Goal: Task Accomplishment & Management: Manage account settings

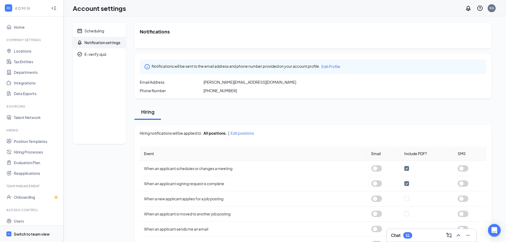
click at [38, 233] on div "Switch to team view" at bounding box center [32, 233] width 36 height 5
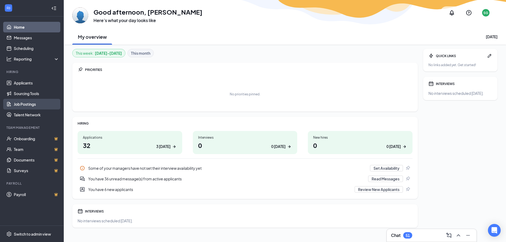
click at [29, 104] on link "Job Postings" at bounding box center [36, 104] width 45 height 11
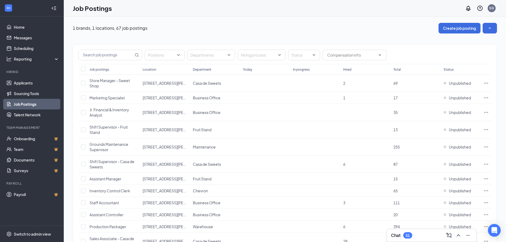
click at [417, 238] on div "Chat 51" at bounding box center [431, 235] width 81 height 8
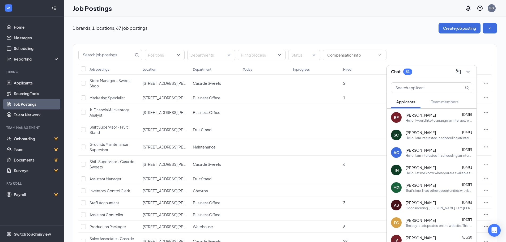
click at [418, 119] on div "Hello, I would like to arrange an interview with you for the Counter Server pos…" at bounding box center [439, 120] width 67 height 5
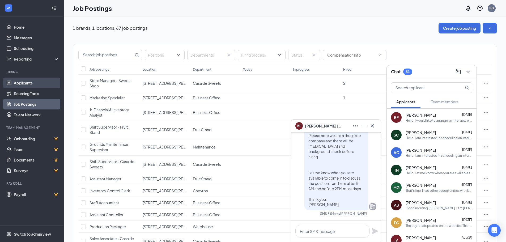
drag, startPoint x: 28, startPoint y: 80, endPoint x: 41, endPoint y: 78, distance: 13.2
click at [28, 80] on link "Applicants" at bounding box center [36, 83] width 45 height 11
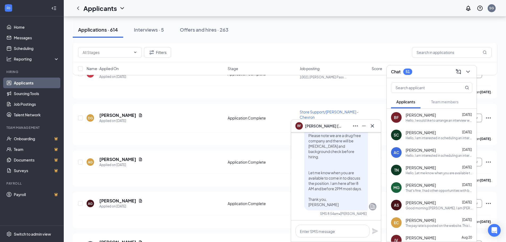
scroll to position [1726, 0]
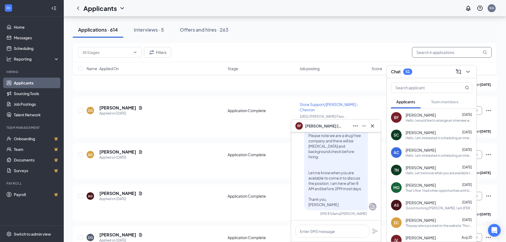
click at [426, 56] on input "text" at bounding box center [452, 52] width 80 height 11
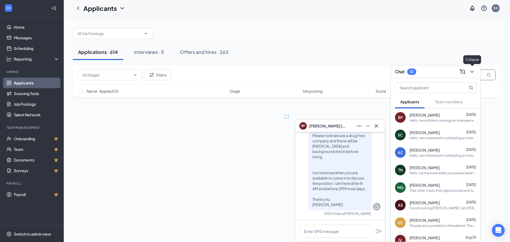
type input "[PERSON_NAME]"
click at [472, 70] on icon "ChevronDown" at bounding box center [472, 72] width 6 height 6
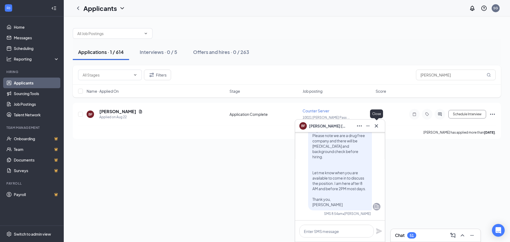
click at [376, 125] on icon "Cross" at bounding box center [376, 125] width 3 height 3
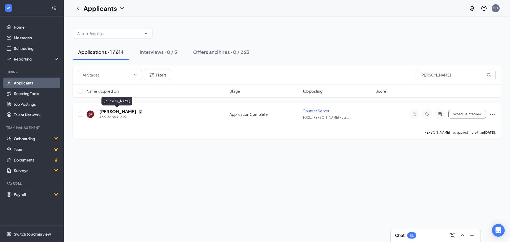
click at [122, 110] on h5 "[PERSON_NAME]" at bounding box center [117, 112] width 37 height 6
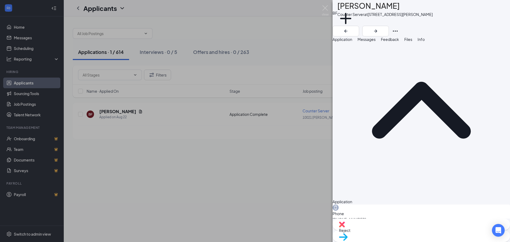
scroll to position [27, 0]
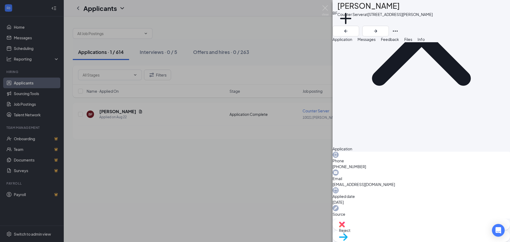
scroll to position [0, 0]
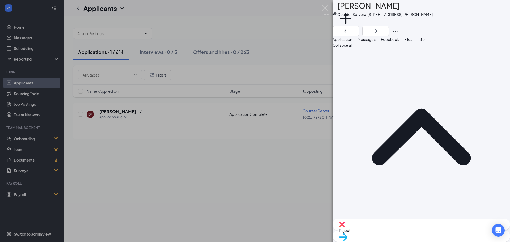
click at [376, 42] on span "Messages" at bounding box center [366, 39] width 18 height 5
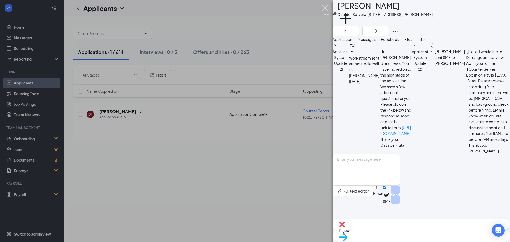
click at [325, 6] on img at bounding box center [325, 10] width 7 height 10
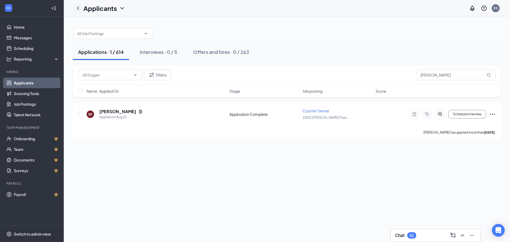
click at [78, 7] on icon "ChevronLeft" at bounding box center [78, 8] width 6 height 6
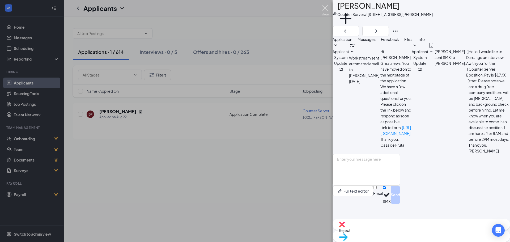
click at [326, 7] on img at bounding box center [325, 10] width 7 height 10
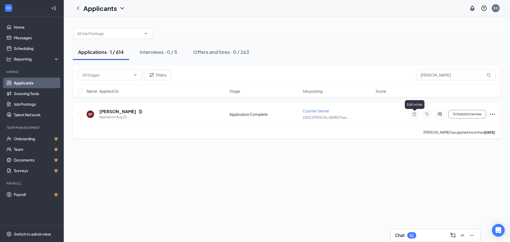
click at [414, 113] on icon "Note" at bounding box center [414, 114] width 6 height 4
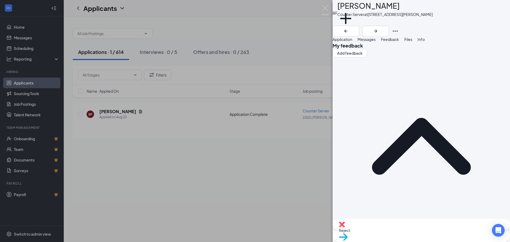
click at [362, 241] on div at bounding box center [421, 244] width 177 height 6
drag, startPoint x: 391, startPoint y: 102, endPoint x: 404, endPoint y: 97, distance: 13.9
click at [391, 241] on span "Not hireable. Worked her before." at bounding box center [362, 243] width 58 height 5
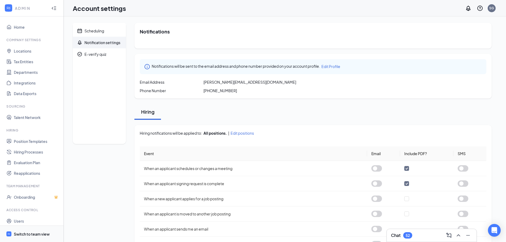
click at [34, 233] on div "Switch to team view" at bounding box center [32, 233] width 36 height 5
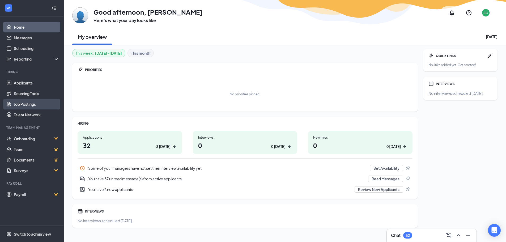
click at [23, 103] on link "Job Postings" at bounding box center [36, 104] width 45 height 11
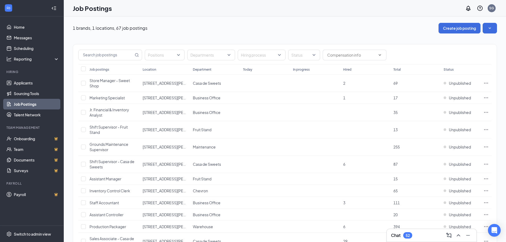
click at [203, 68] on div "Department" at bounding box center [202, 69] width 19 height 5
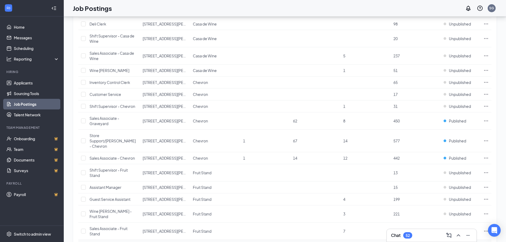
scroll to position [545, 0]
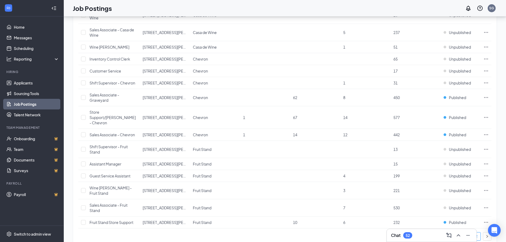
click at [475, 232] on link "2" at bounding box center [476, 236] width 8 height 8
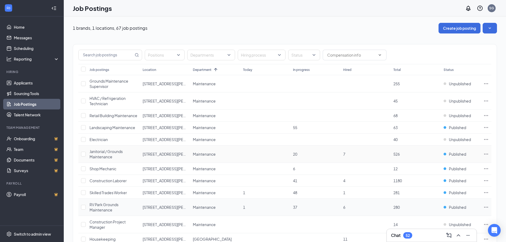
scroll to position [108, 0]
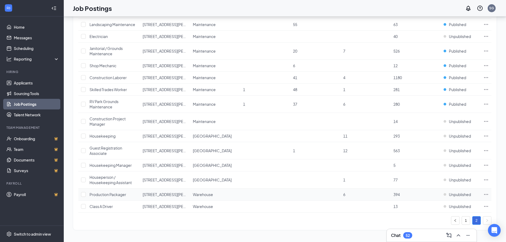
click at [110, 192] on span "Production Packager" at bounding box center [107, 194] width 37 height 5
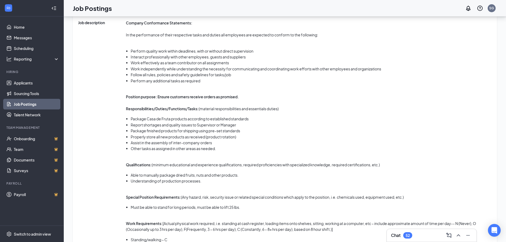
scroll to position [220, 0]
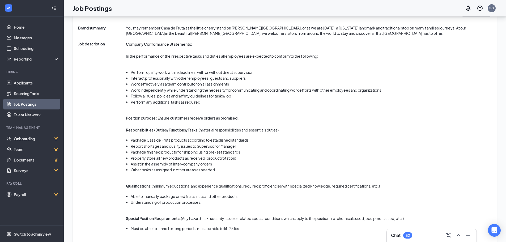
drag, startPoint x: 101, startPoint y: 92, endPoint x: 137, endPoint y: 99, distance: 36.4
